Goal: Information Seeking & Learning: Learn about a topic

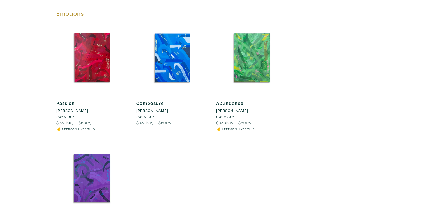
scroll to position [828, 0]
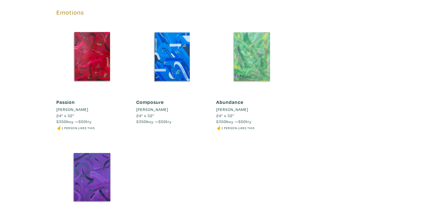
click at [260, 58] on div at bounding box center [252, 57] width 72 height 72
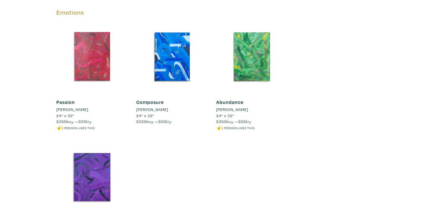
click at [98, 51] on div at bounding box center [92, 57] width 72 height 72
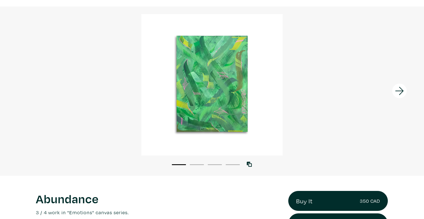
scroll to position [39, 0]
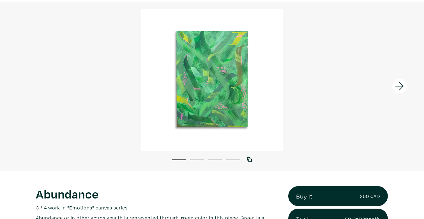
click at [402, 89] on icon at bounding box center [399, 86] width 19 height 15
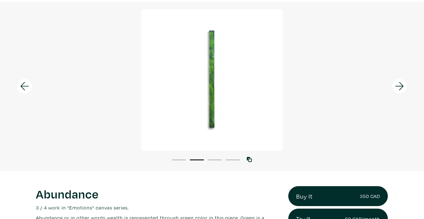
click at [402, 88] on icon at bounding box center [399, 86] width 19 height 15
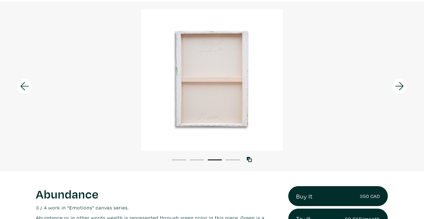
click at [402, 87] on icon at bounding box center [399, 86] width 8 height 8
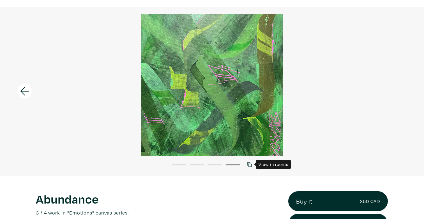
scroll to position [33, 0]
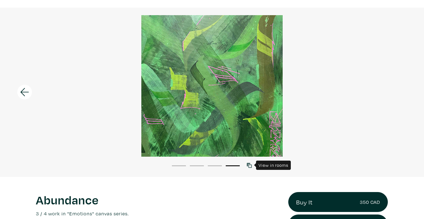
click at [249, 165] on icon at bounding box center [249, 165] width 5 height 5
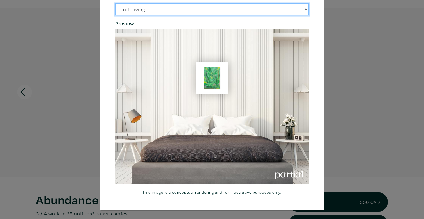
scroll to position [22, 0]
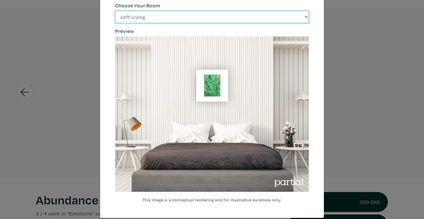
select select "/thumb/phpThumb.php?src=https%3A%2F%[DOMAIN_NAME]%2Fprojects%2Frendering%2Fimag…"
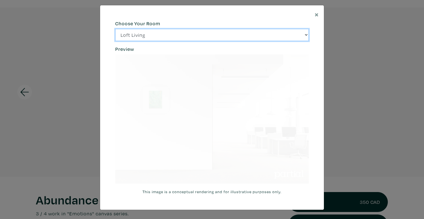
scroll to position [3, 0]
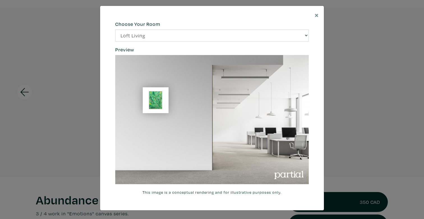
click at [229, 29] on div "Choose Your Room Loft Living Bright Bedroom City Office Gallery Space Modern Lo…" at bounding box center [212, 31] width 202 height 20
click at [222, 51] on h6 "Preview" at bounding box center [211, 50] width 193 height 6
click at [222, 42] on div "Choose Your Room Loft Living Bright Bedroom City Office Gallery Space Modern Lo…" at bounding box center [212, 108] width 202 height 174
click at [315, 14] on span "×" at bounding box center [317, 15] width 4 height 10
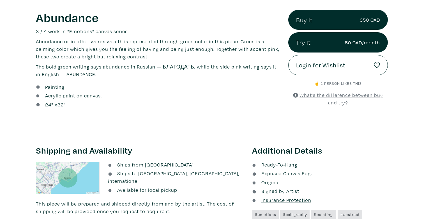
scroll to position [215, 0]
click at [317, 94] on u "What's the difference between buy and try?" at bounding box center [341, 99] width 84 height 14
click at [232, 93] on div "Acrylic paint on canvas." at bounding box center [158, 96] width 244 height 8
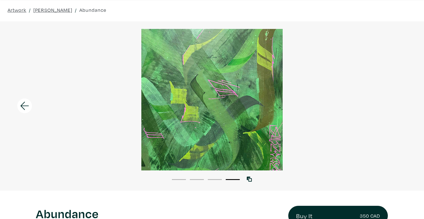
scroll to position [18, 0]
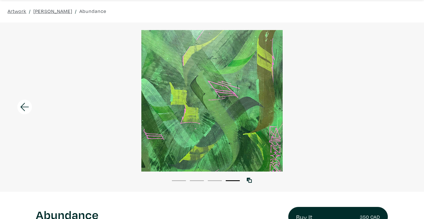
click at [26, 107] on icon at bounding box center [24, 107] width 8 height 8
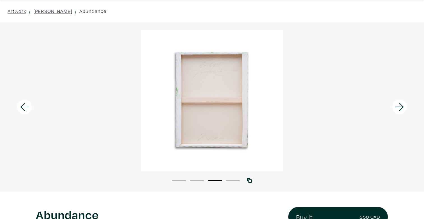
click at [26, 107] on icon at bounding box center [24, 107] width 8 height 8
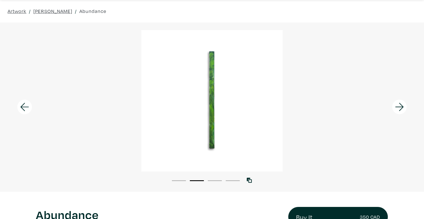
click at [26, 107] on icon at bounding box center [24, 107] width 8 height 8
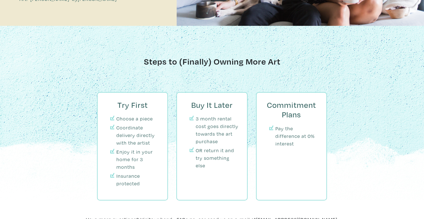
scroll to position [599, 0]
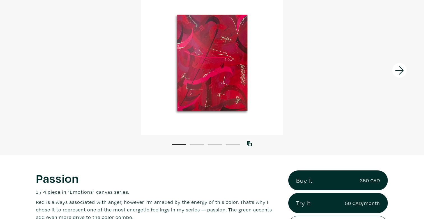
scroll to position [61, 0]
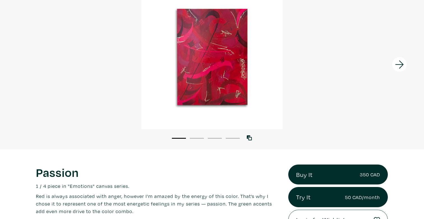
click at [400, 65] on icon at bounding box center [399, 64] width 19 height 15
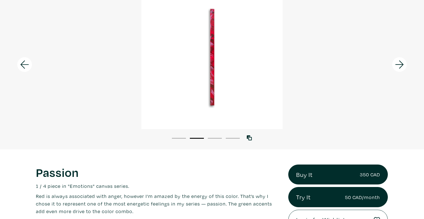
click at [400, 65] on icon at bounding box center [399, 64] width 19 height 15
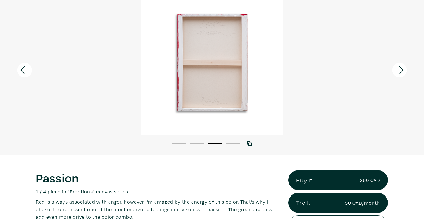
scroll to position [54, 0]
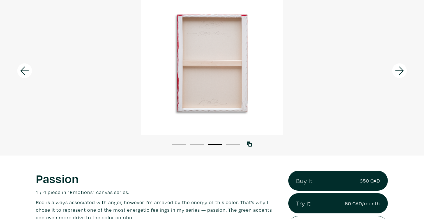
click at [401, 70] on icon at bounding box center [399, 70] width 19 height 15
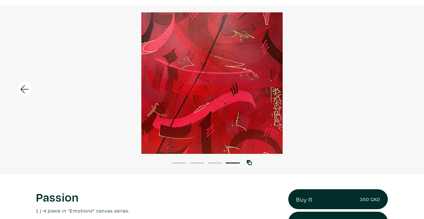
scroll to position [33, 0]
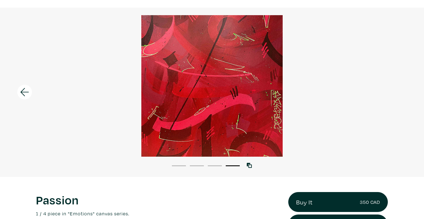
click at [26, 89] on icon at bounding box center [24, 91] width 19 height 15
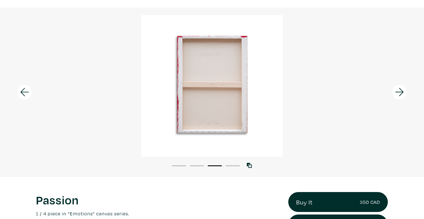
click at [26, 89] on icon at bounding box center [24, 91] width 19 height 15
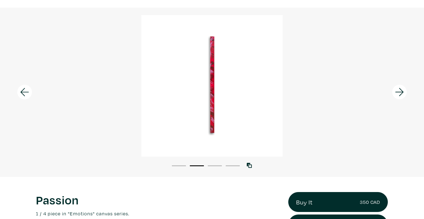
click at [26, 92] on icon at bounding box center [24, 92] width 8 height 8
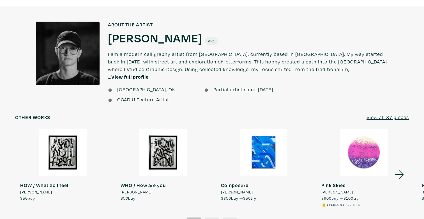
scroll to position [447, 0]
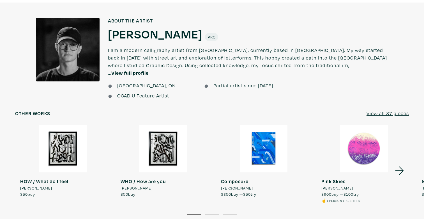
click at [149, 70] on u "View full profile" at bounding box center [129, 73] width 37 height 6
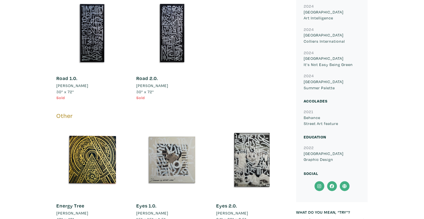
scroll to position [409, 0]
